Goal: Task Accomplishment & Management: Use online tool/utility

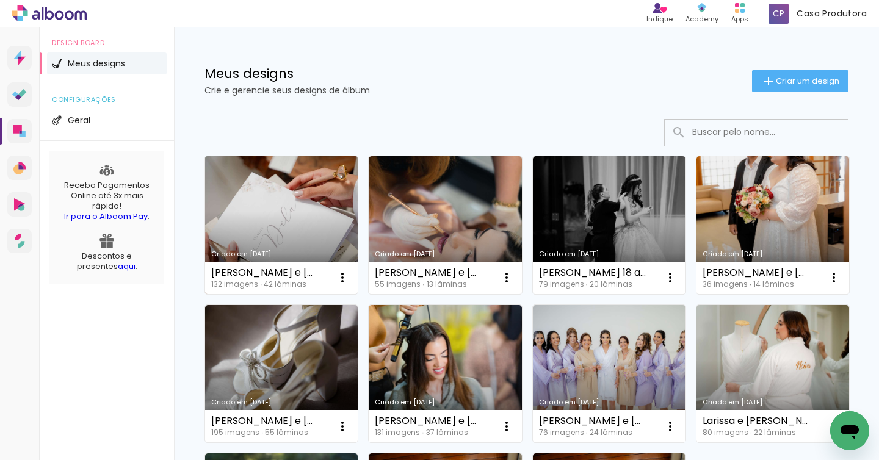
click at [305, 178] on link "Criado em [DATE]" at bounding box center [281, 225] width 153 height 138
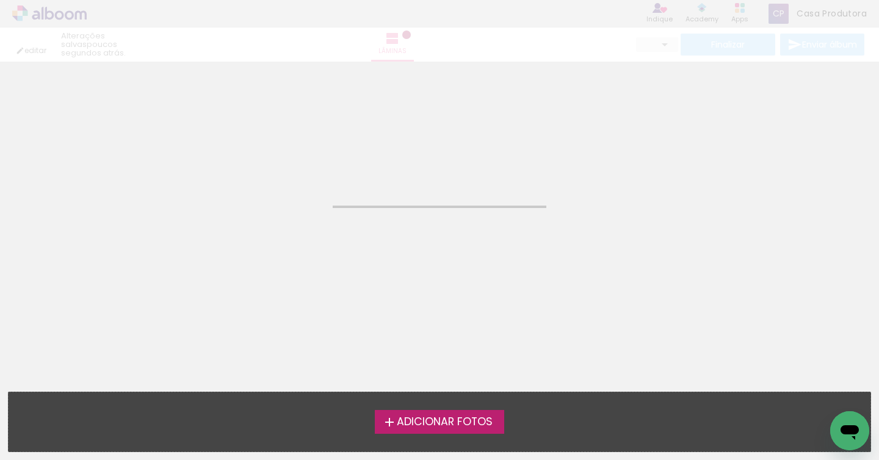
click at [305, 178] on neon-animatable "Confirmar Cancelar" at bounding box center [439, 124] width 879 height 124
